Goal: Navigation & Orientation: Find specific page/section

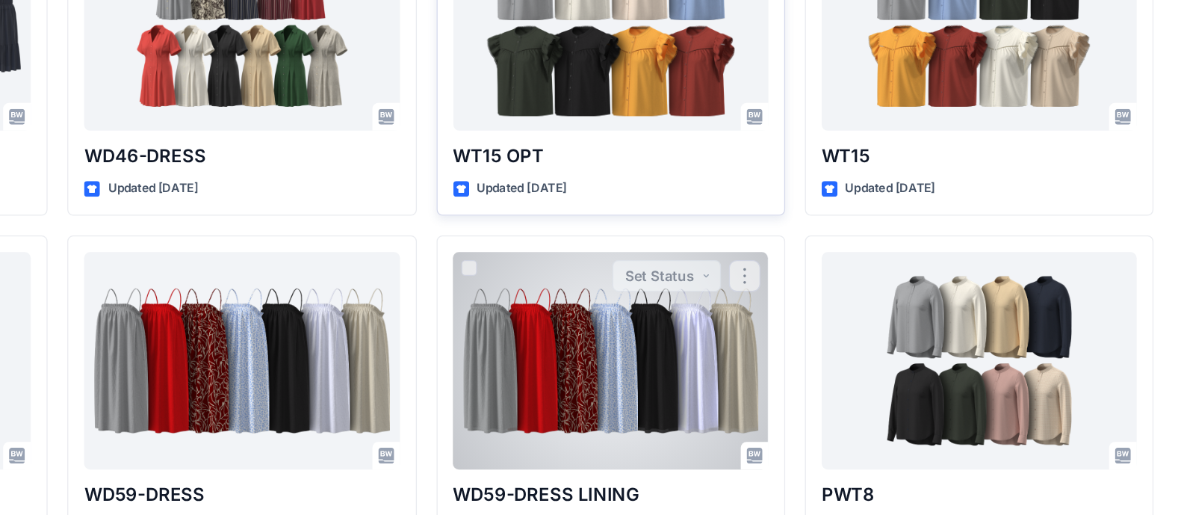
scroll to position [2596, 0]
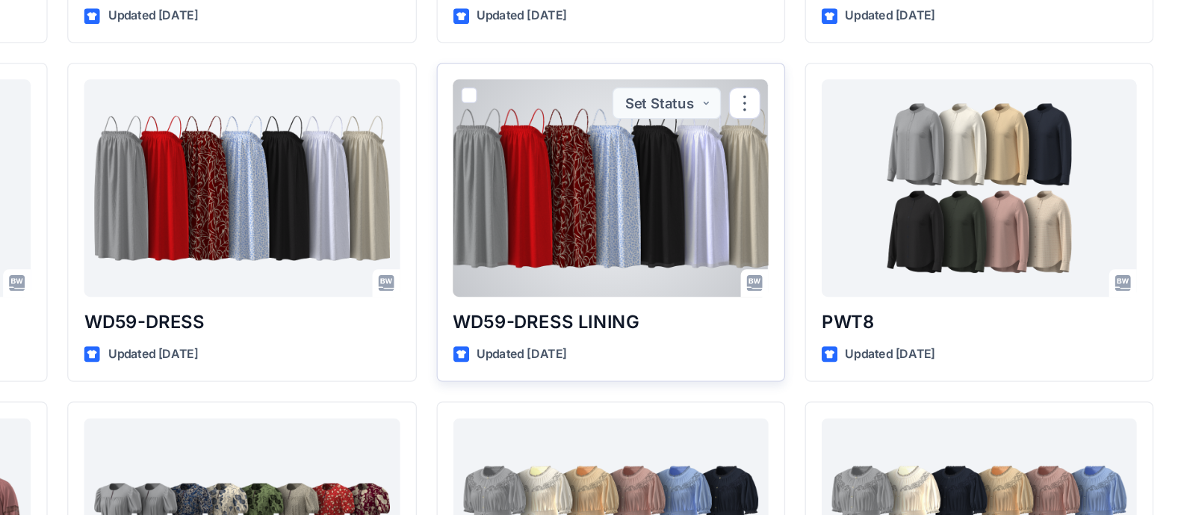
click at [759, 271] on div at bounding box center [752, 267] width 238 height 164
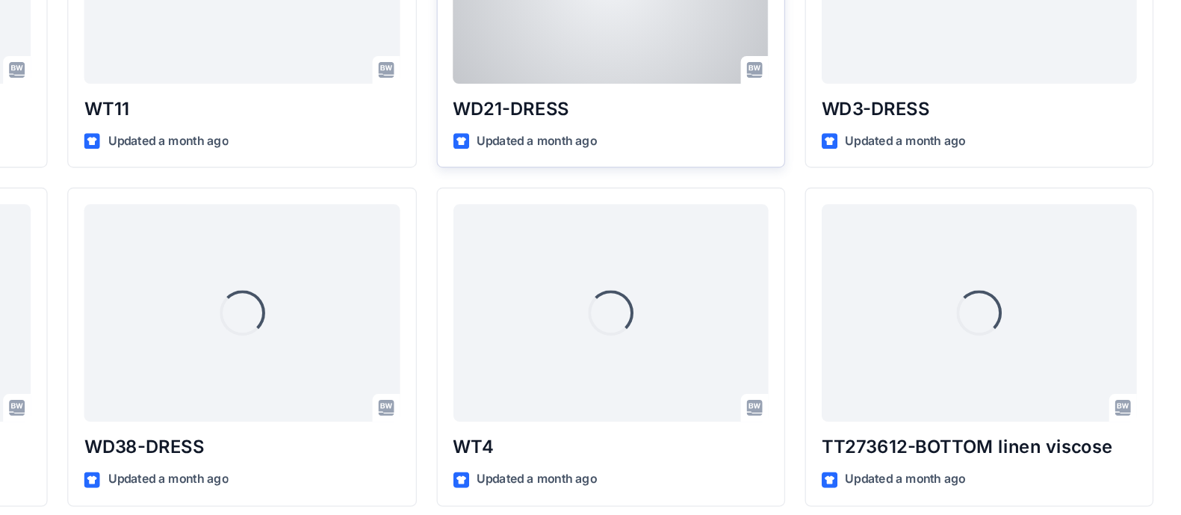
scroll to position [4564, 0]
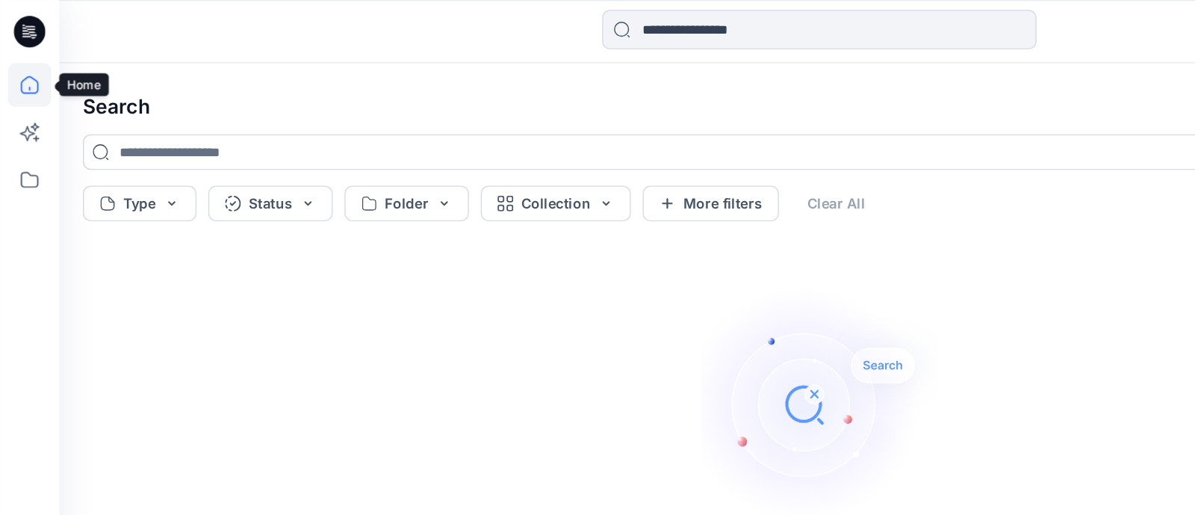
click at [11, 63] on icon at bounding box center [22, 64] width 33 height 33
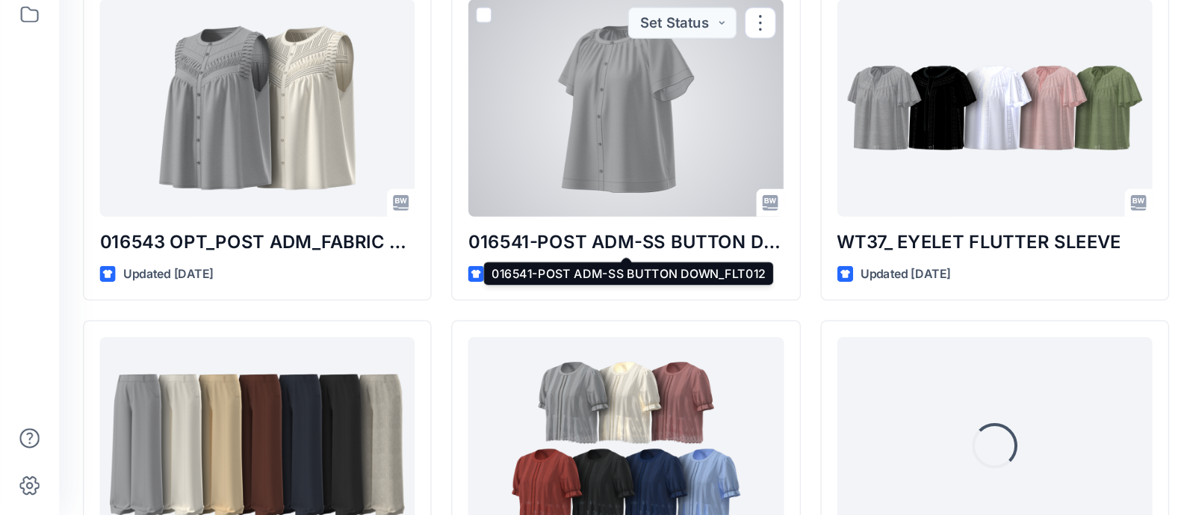
scroll to position [1146, 0]
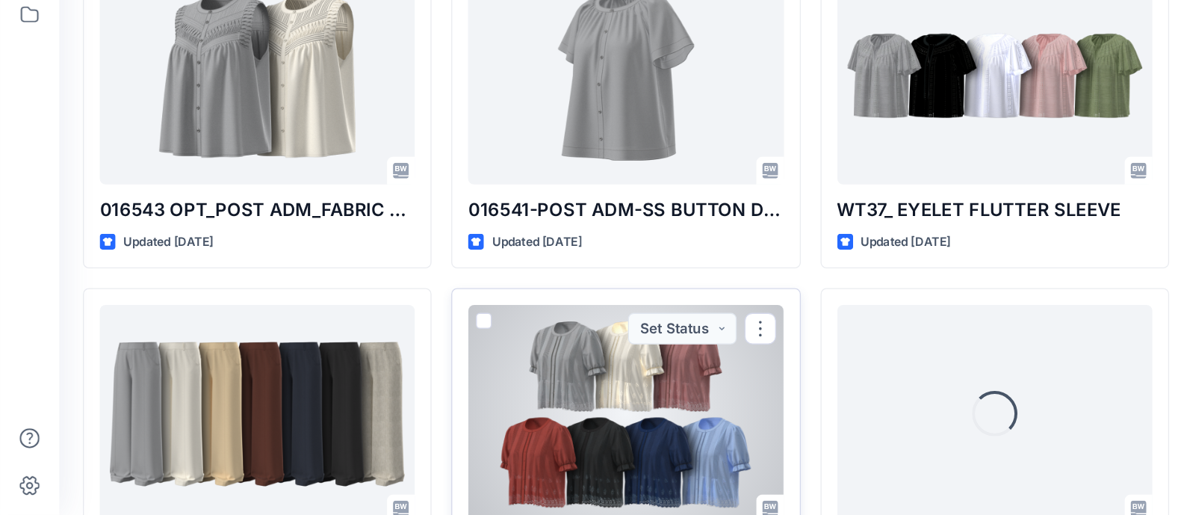
click at [479, 403] on div at bounding box center [473, 438] width 238 height 164
